Goal: Find specific page/section

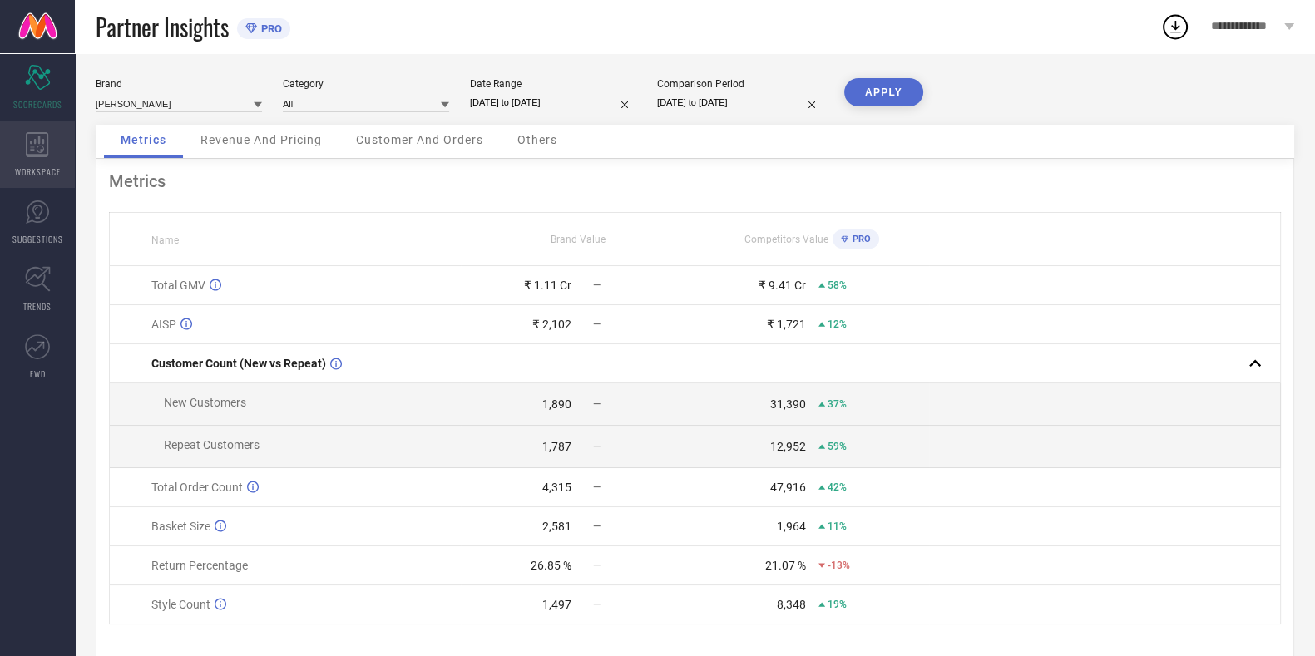
click at [41, 151] on icon at bounding box center [37, 144] width 22 height 25
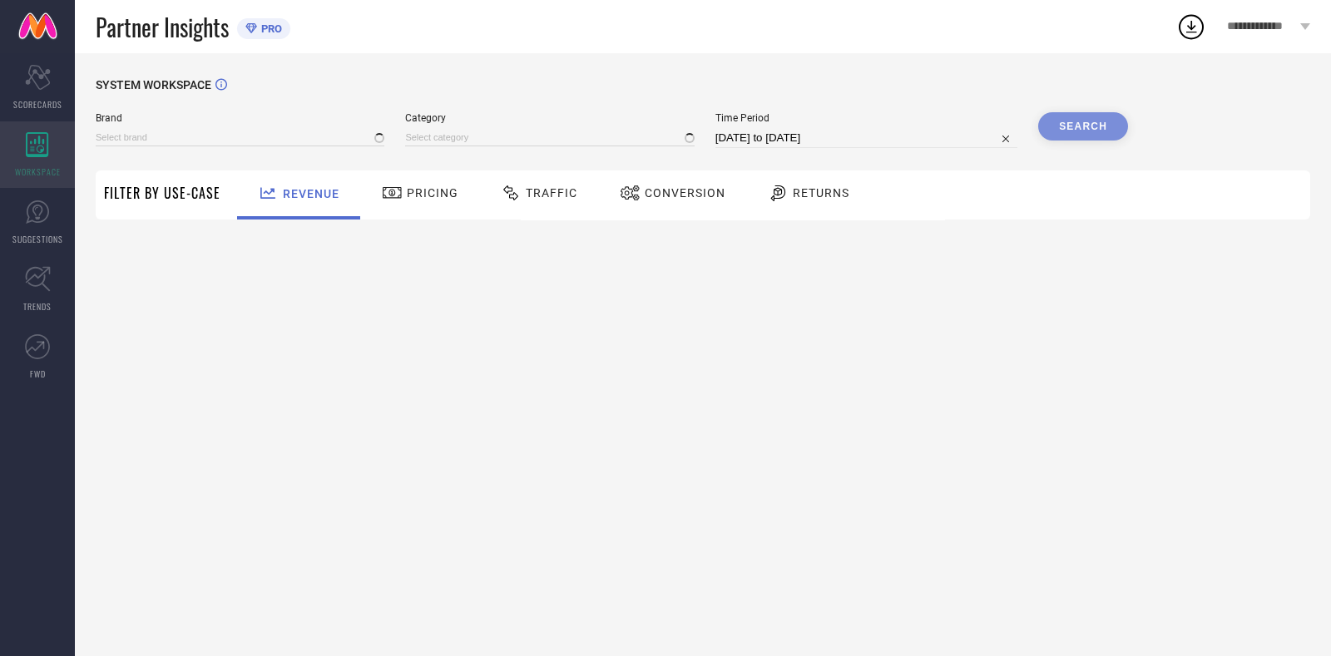
type input "[PERSON_NAME]"
type input "All"
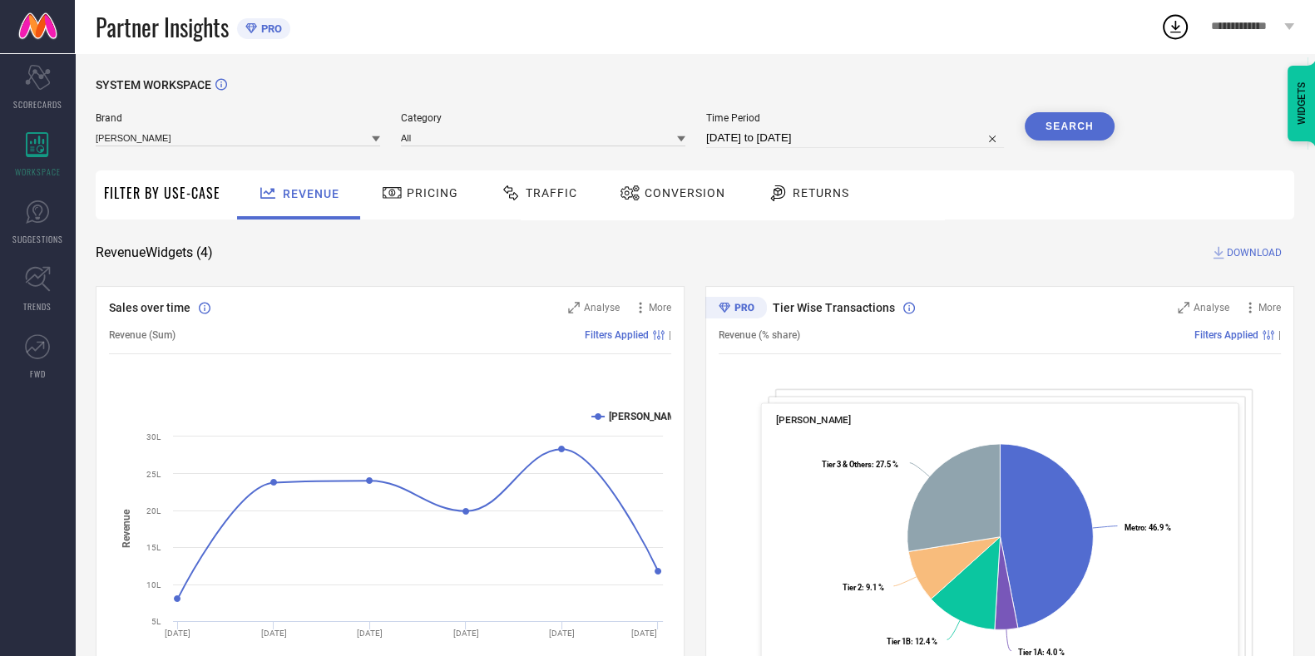
click at [570, 175] on div "Traffic" at bounding box center [539, 195] width 118 height 49
